Goal: Information Seeking & Learning: Learn about a topic

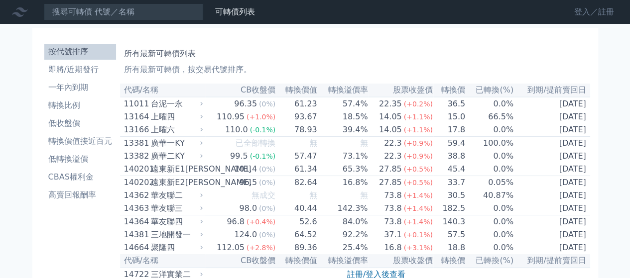
click at [585, 16] on link "登入／註冊" at bounding box center [594, 12] width 56 height 16
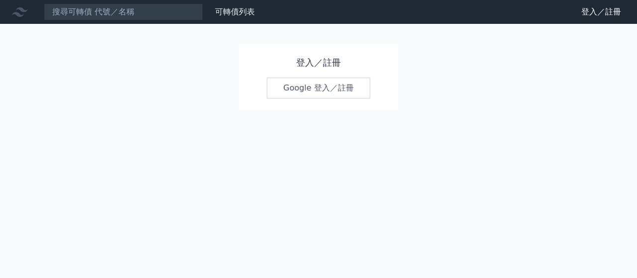
click at [312, 93] on link "Google 登入／註冊" at bounding box center [319, 88] width 104 height 21
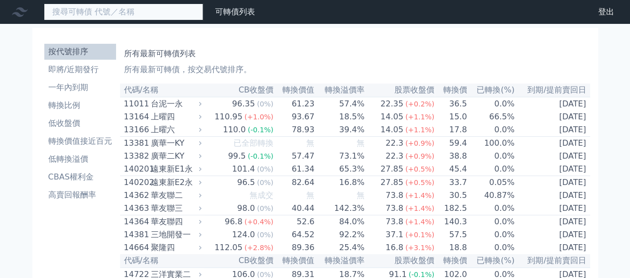
click at [111, 13] on input at bounding box center [123, 11] width 159 height 17
type input "ˊ"
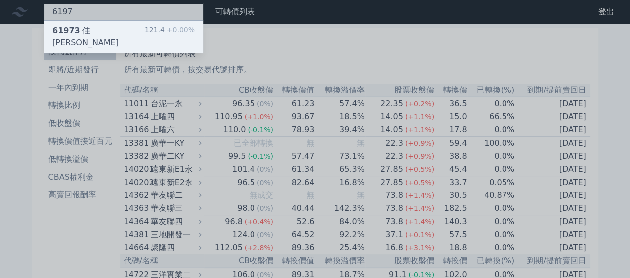
type input "6197"
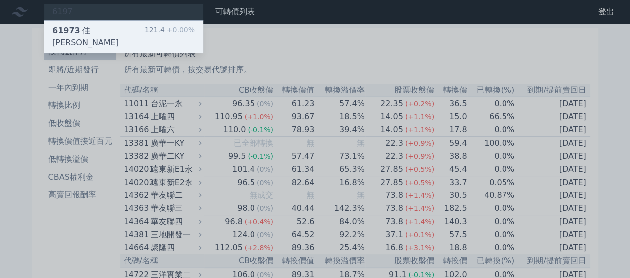
click at [120, 29] on div "61973 [PERSON_NAME][PERSON_NAME]三 121.4 +0.00%" at bounding box center [123, 37] width 158 height 32
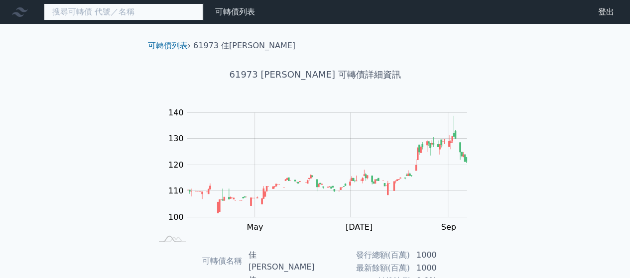
click at [91, 16] on input at bounding box center [123, 11] width 159 height 17
click at [91, 15] on input at bounding box center [123, 11] width 159 height 17
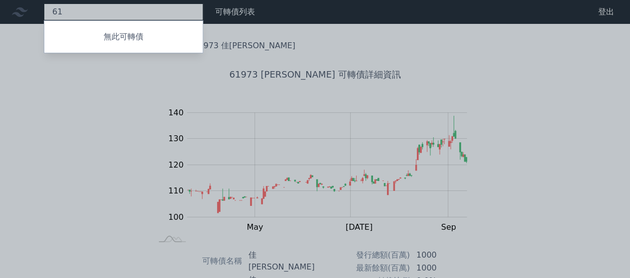
type input "6"
type input "ˋ"
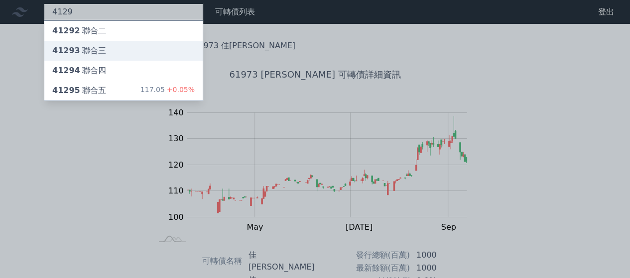
type input "4129"
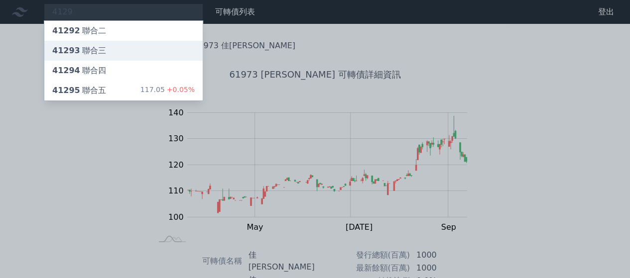
click at [109, 56] on div "41293 聯合三" at bounding box center [123, 51] width 158 height 20
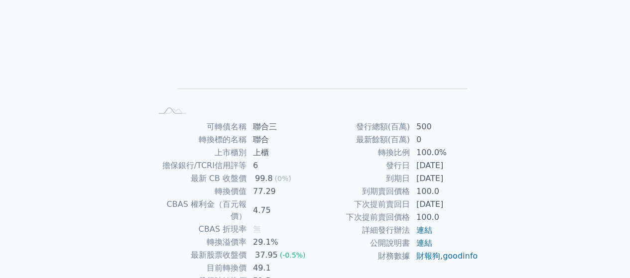
scroll to position [129, 0]
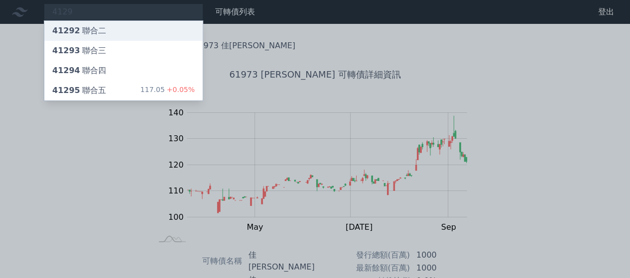
click at [118, 32] on div "41292 聯合二" at bounding box center [123, 31] width 158 height 20
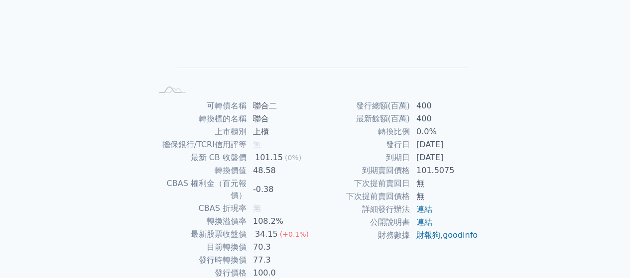
scroll to position [149, 0]
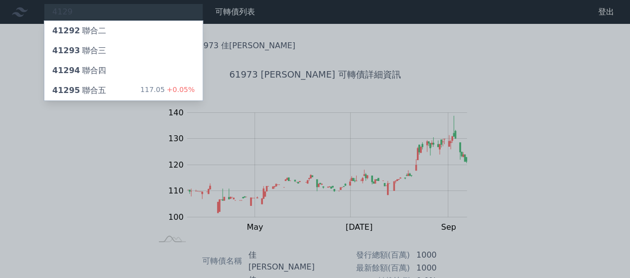
click at [246, 13] on div at bounding box center [315, 139] width 630 height 278
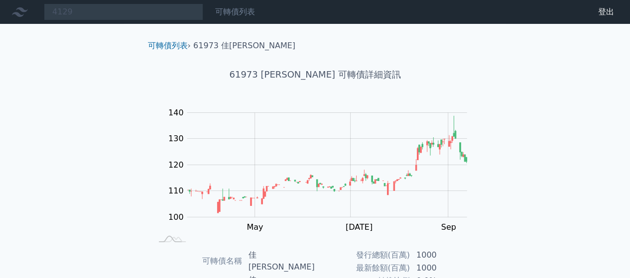
click at [240, 11] on link "可轉債列表" at bounding box center [235, 11] width 40 height 9
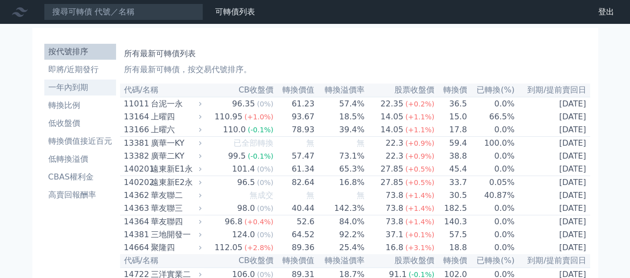
click at [73, 86] on li "一年內到期" at bounding box center [80, 88] width 72 height 12
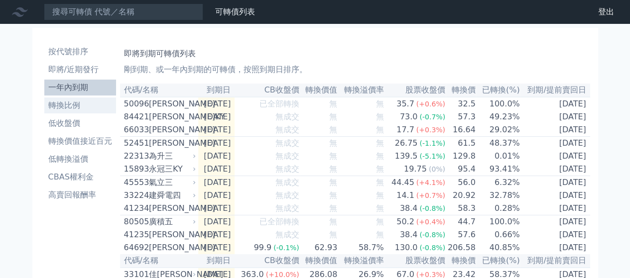
click at [69, 104] on li "轉換比例" at bounding box center [80, 106] width 72 height 12
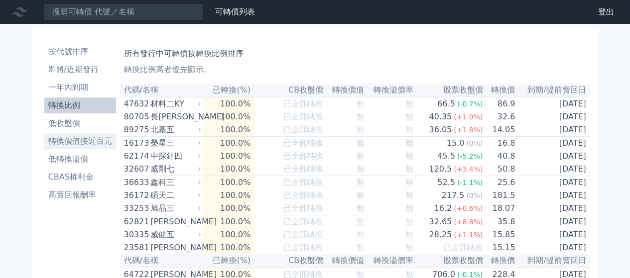
click at [74, 144] on li "轉換價值接近百元" at bounding box center [80, 141] width 72 height 12
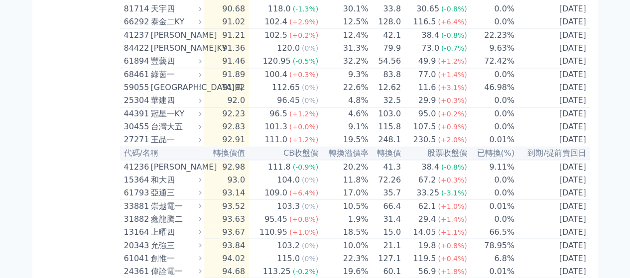
scroll to position [794, 0]
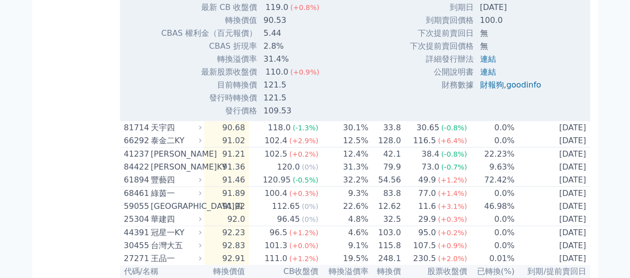
scroll to position [1000, 0]
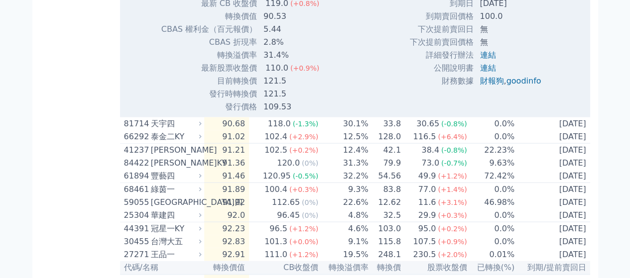
drag, startPoint x: 634, startPoint y: 37, endPoint x: 13, endPoint y: 142, distance: 630.1
click at [13, 142] on div "可轉債列表 財務數據 可轉債列表 財務數據 登出 登出 按代號排序 即將/近期發行 一年內到期 轉換比例 低收盤價 轉換價值接近百元 低轉換溢價" at bounding box center [315, 256] width 630 height 2512
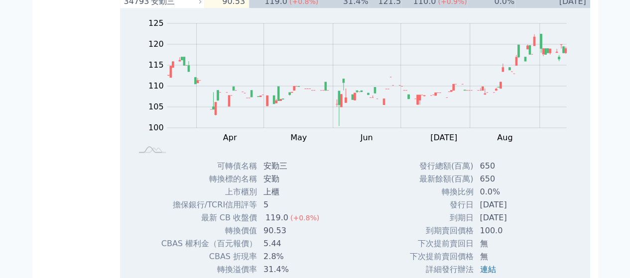
scroll to position [789, 0]
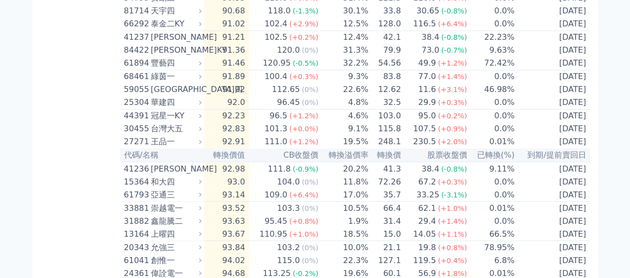
drag, startPoint x: 636, startPoint y: 112, endPoint x: 42, endPoint y: 161, distance: 595.9
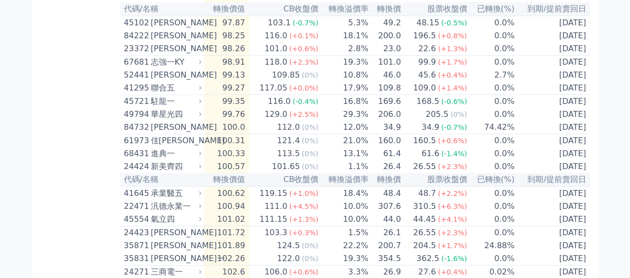
scroll to position [1303, 0]
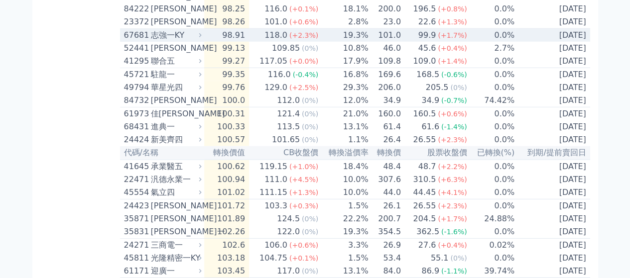
click at [190, 41] on div "志強一KY" at bounding box center [175, 35] width 49 height 12
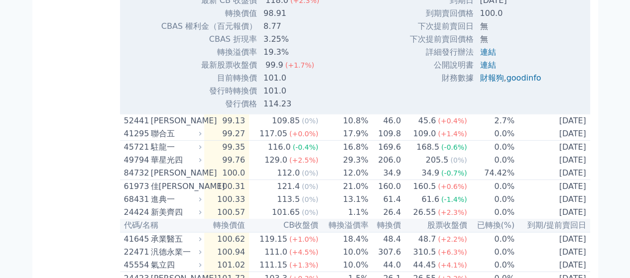
scroll to position [1551, 0]
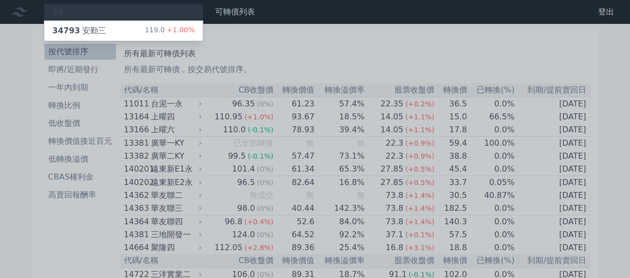
type input "3"
